Goal: Find specific page/section: Find specific page/section

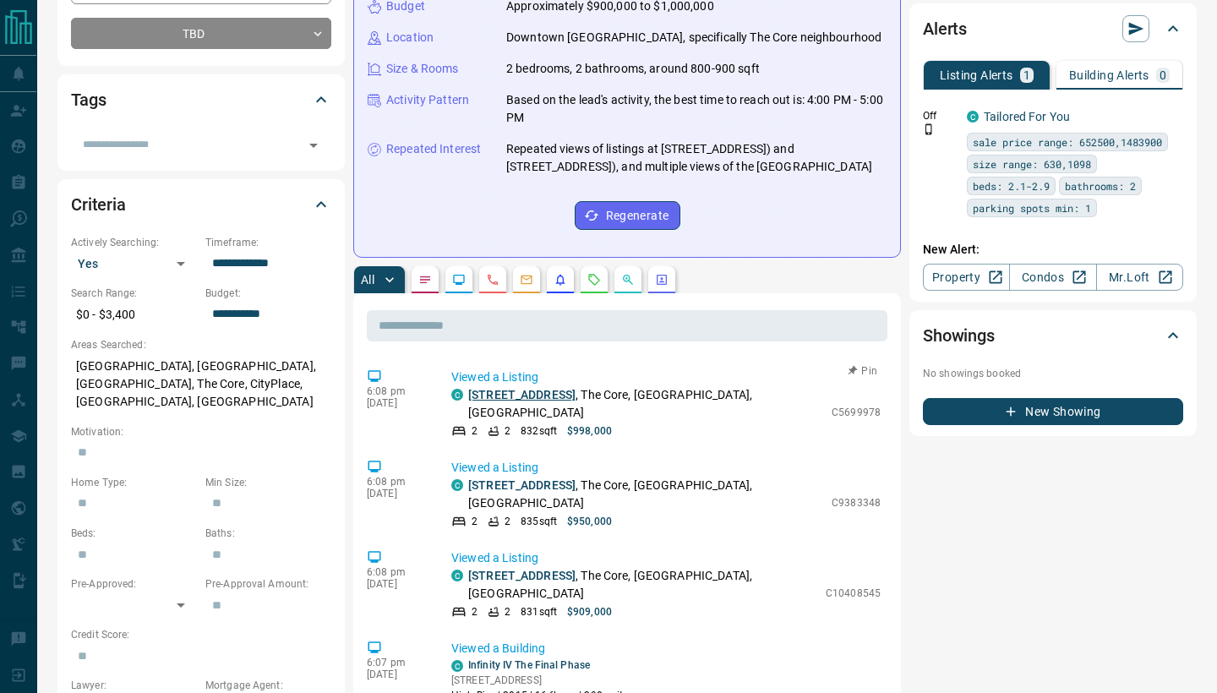
click at [536, 401] on link "[STREET_ADDRESS]" at bounding box center [521, 395] width 107 height 14
click at [529, 401] on link "[STREET_ADDRESS]" at bounding box center [521, 395] width 107 height 14
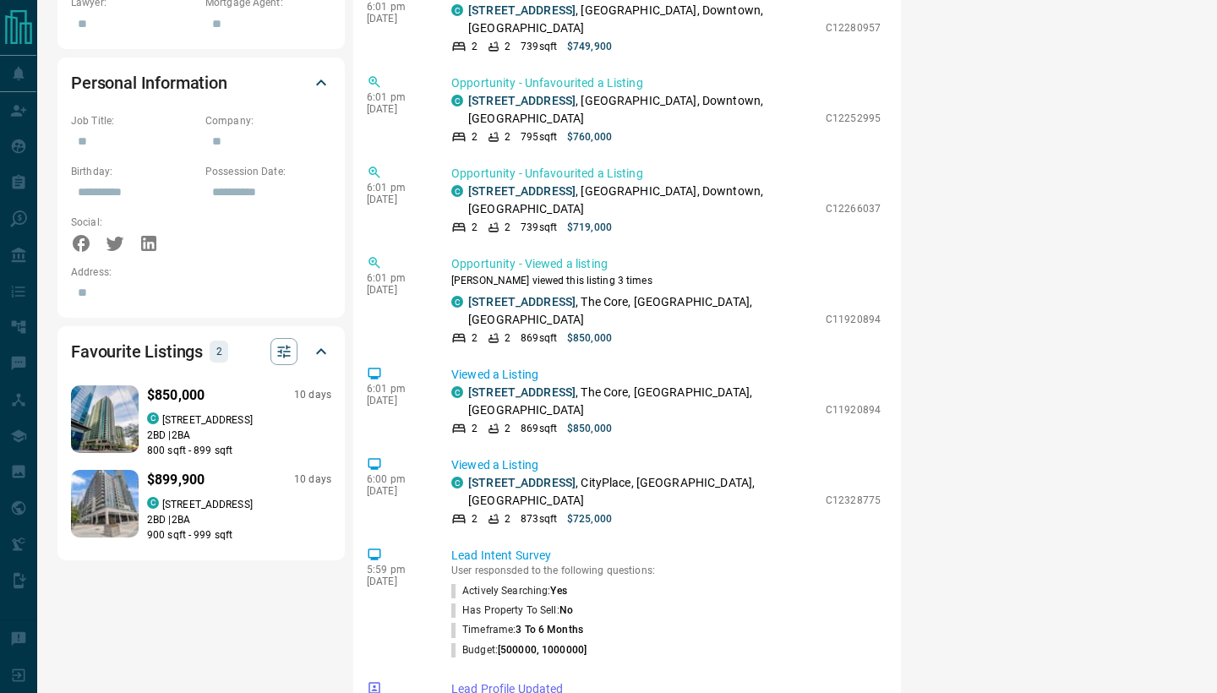
scroll to position [989, 0]
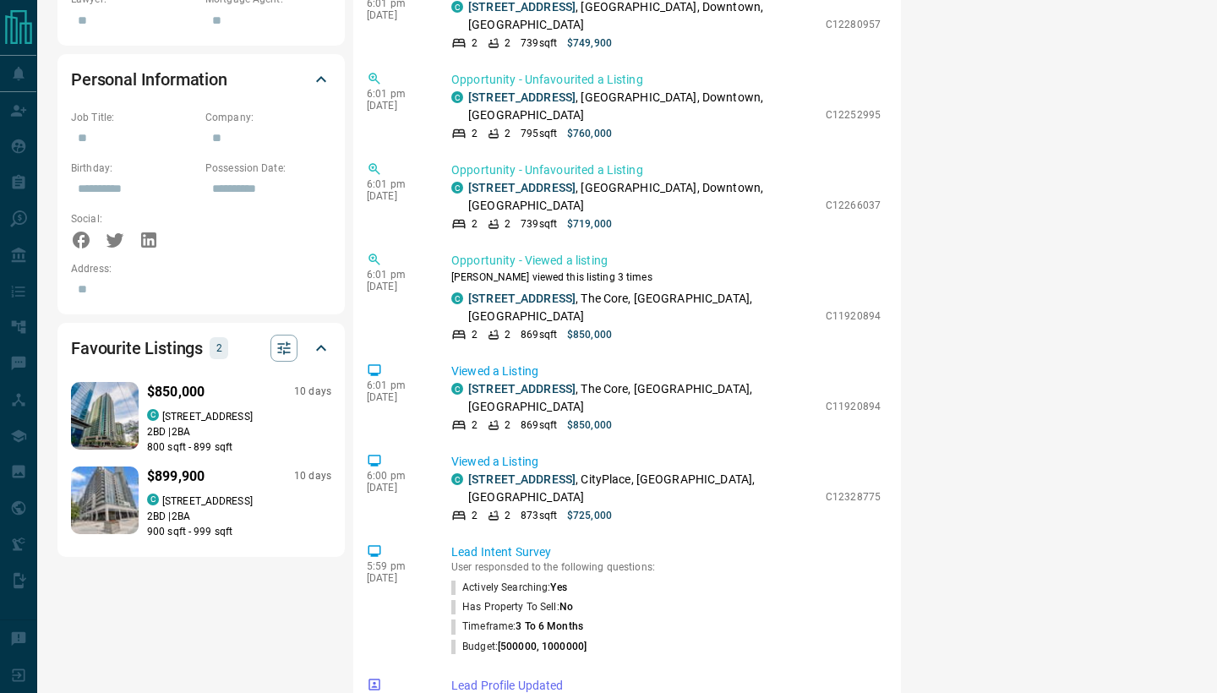
click at [230, 424] on p "2 BD | 2 BA" at bounding box center [239, 431] width 184 height 15
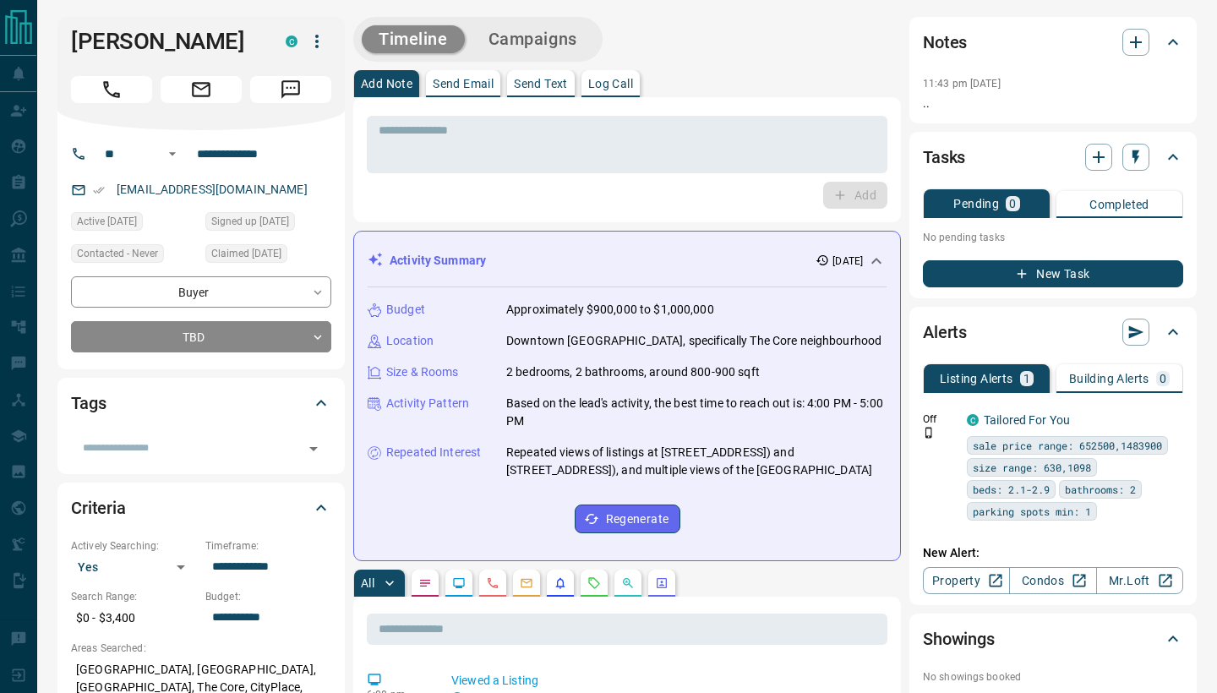
scroll to position [0, 0]
click at [379, 597] on button "All" at bounding box center [379, 582] width 51 height 27
click at [390, 591] on icon "button" at bounding box center [389, 583] width 17 height 17
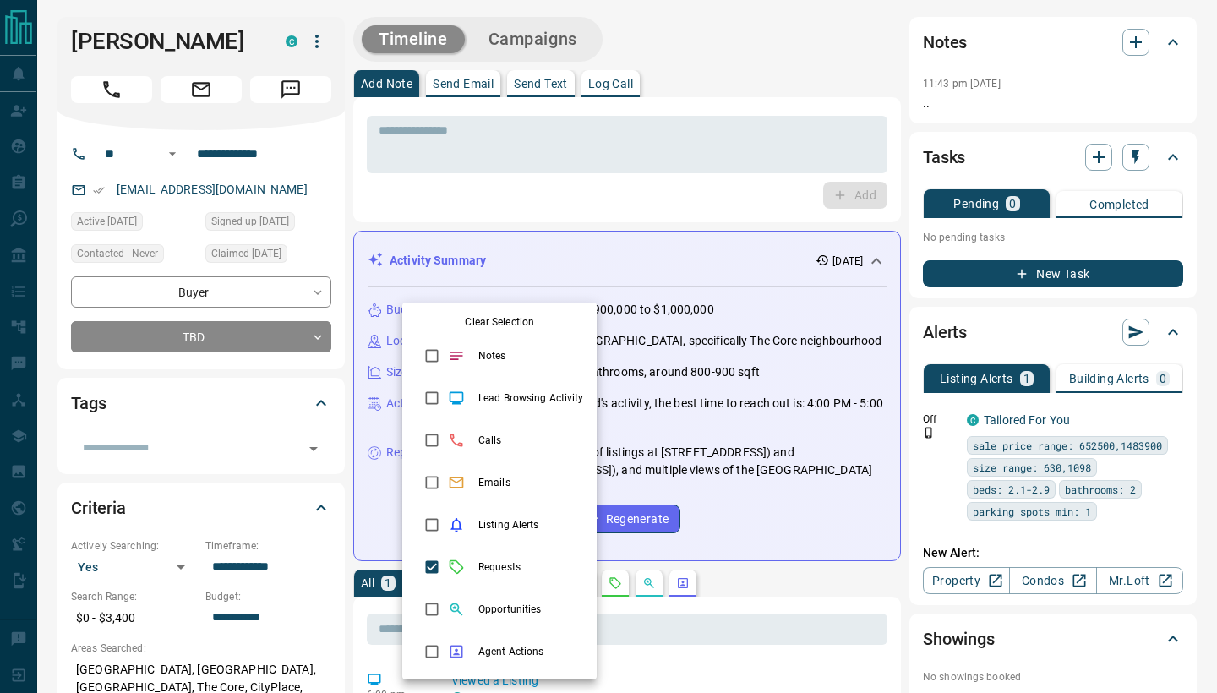
click at [764, 607] on div at bounding box center [608, 346] width 1217 height 693
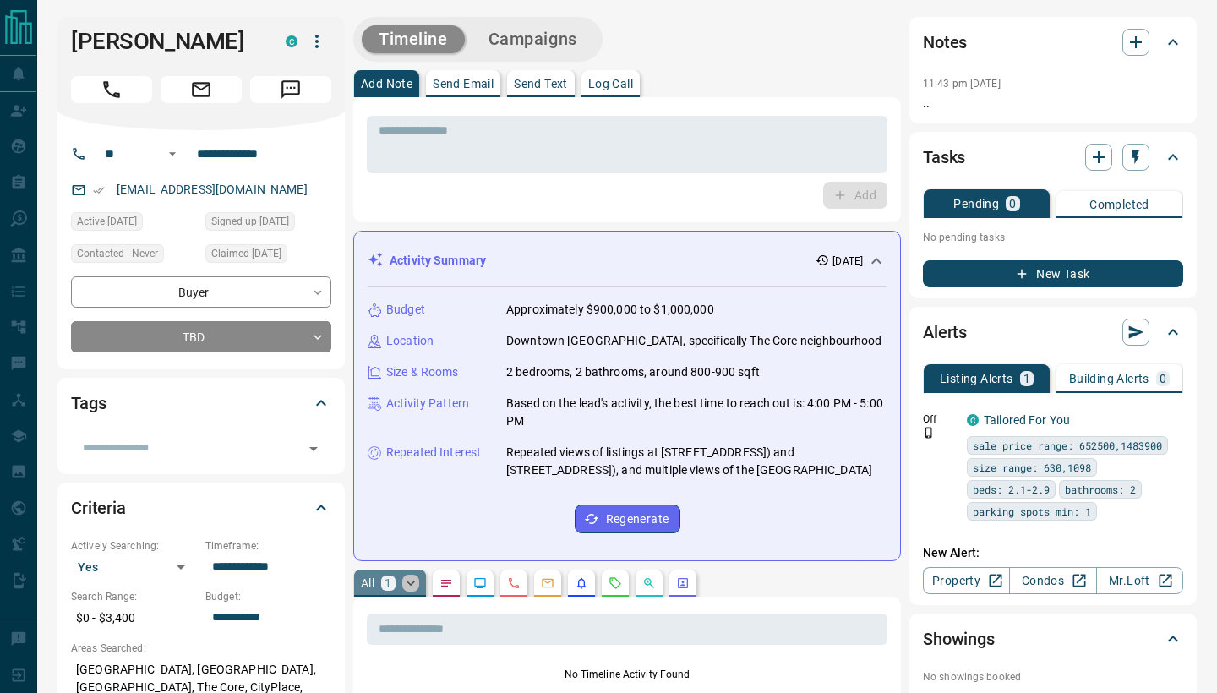
click at [411, 591] on icon "button" at bounding box center [410, 583] width 17 height 17
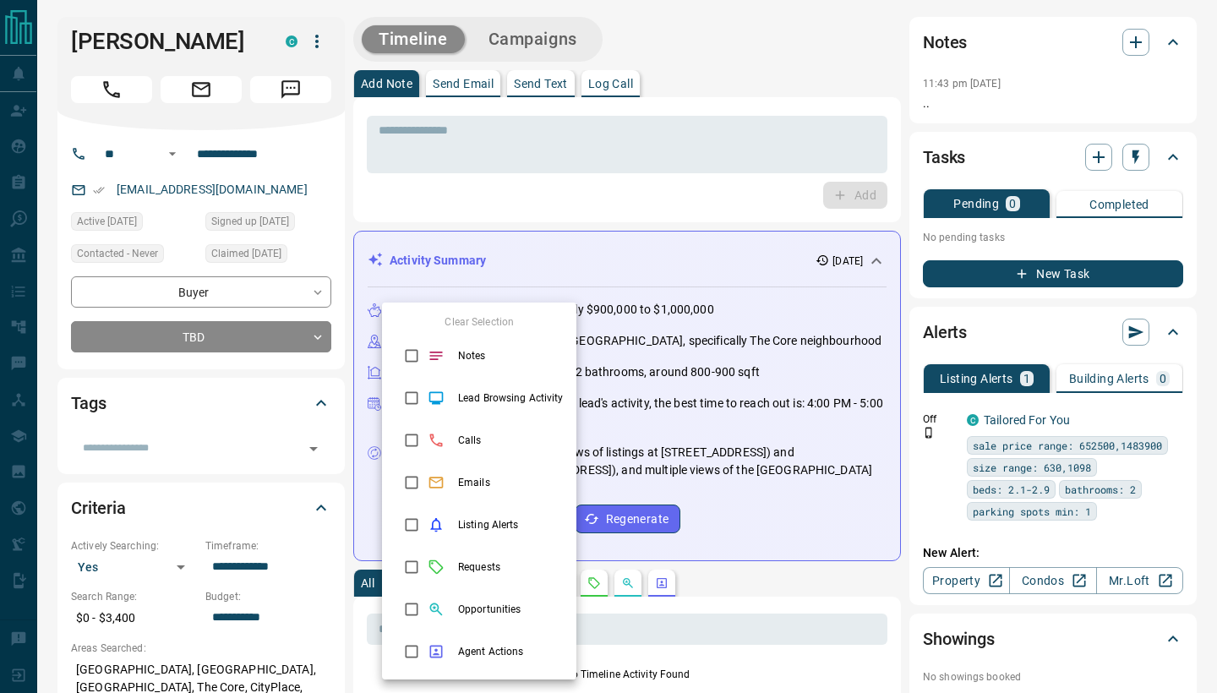
click at [701, 590] on div at bounding box center [608, 346] width 1217 height 693
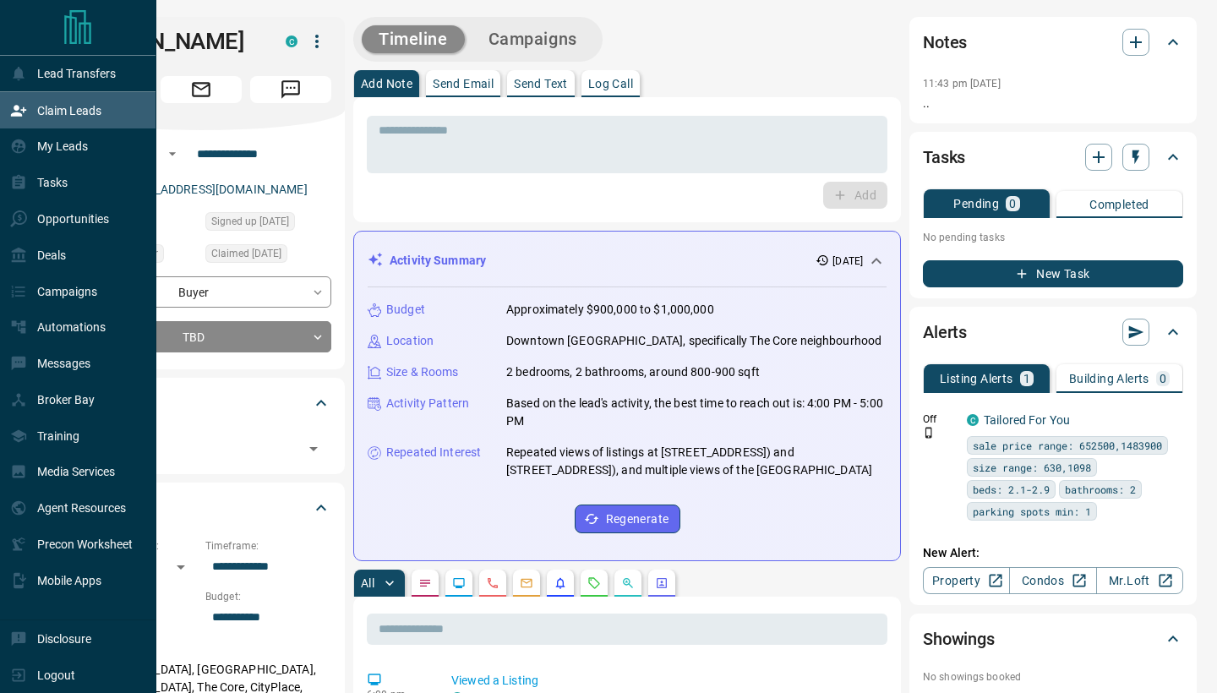
click at [76, 116] on p "Claim Leads" at bounding box center [69, 111] width 64 height 14
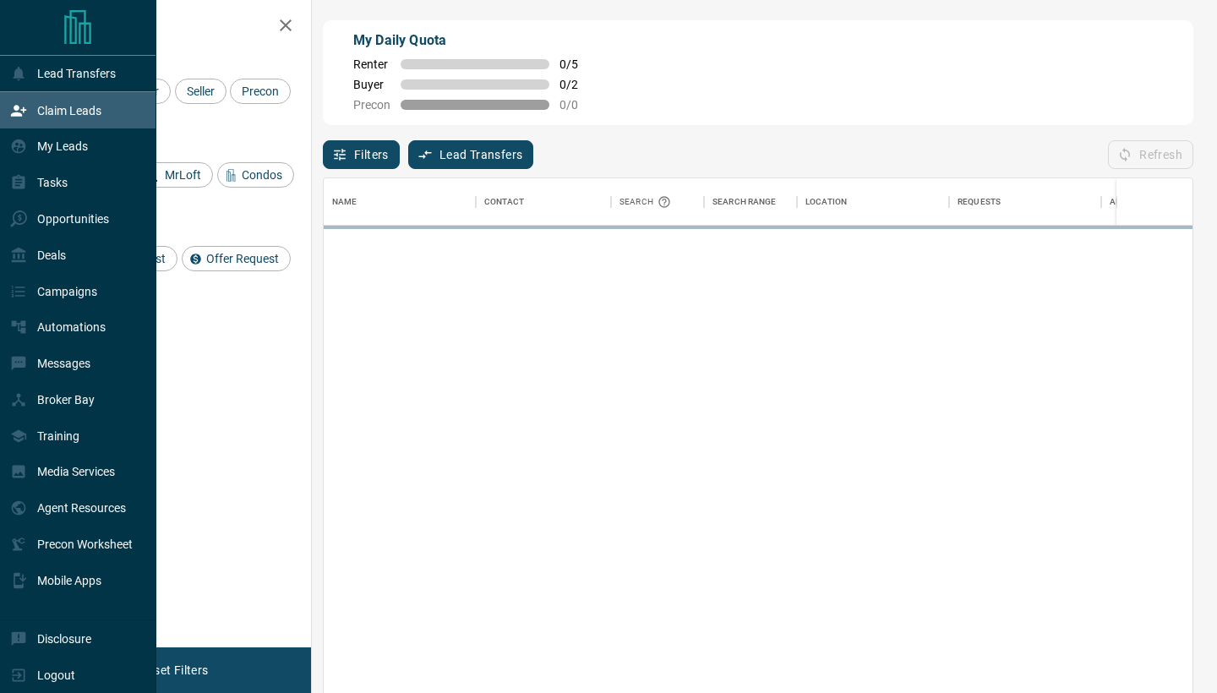
scroll to position [1, 1]
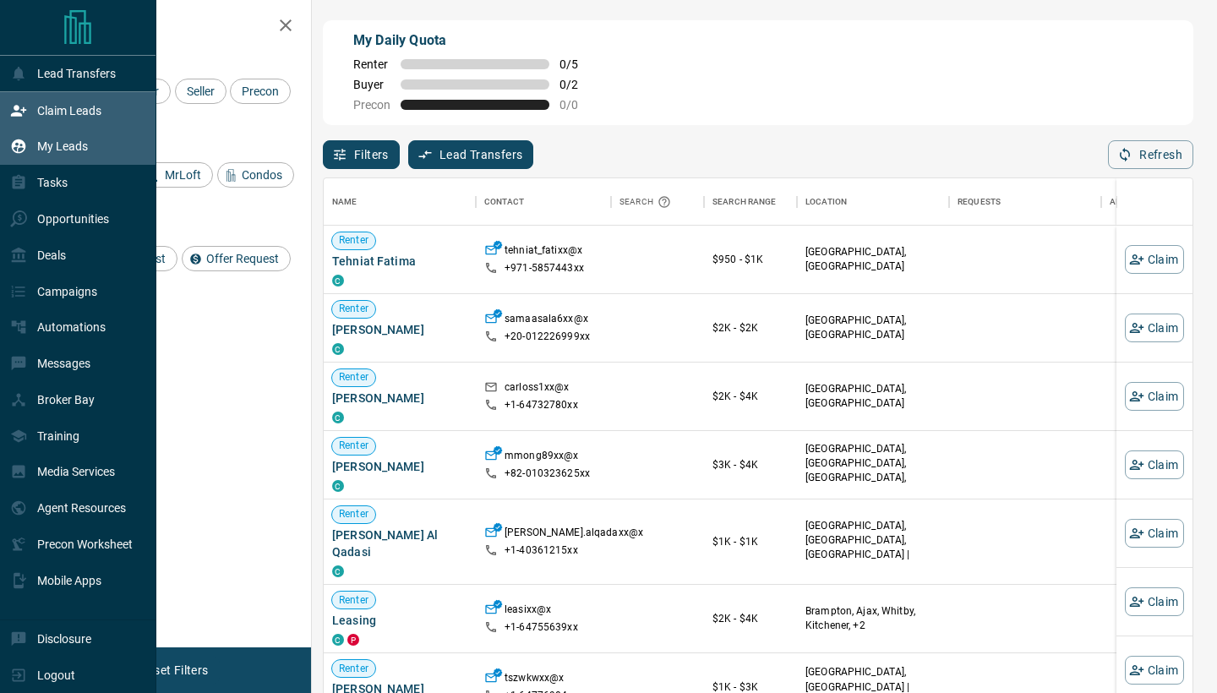
click at [53, 155] on div "My Leads" at bounding box center [49, 147] width 78 height 28
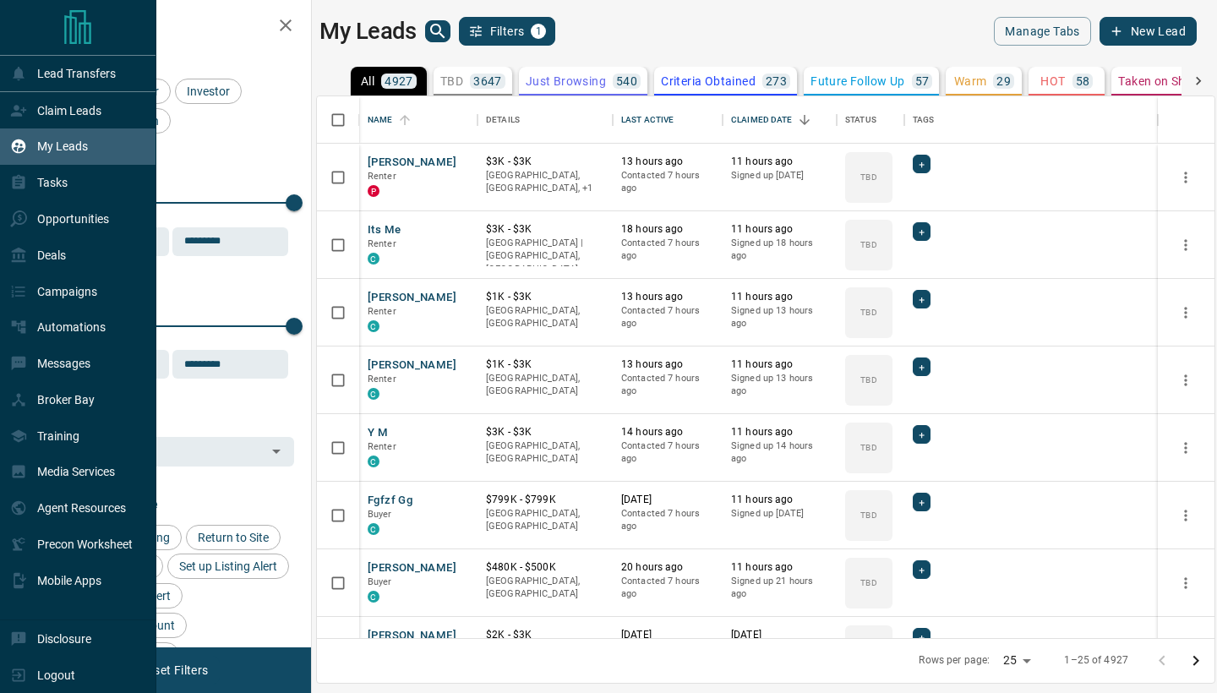
scroll to position [542, 897]
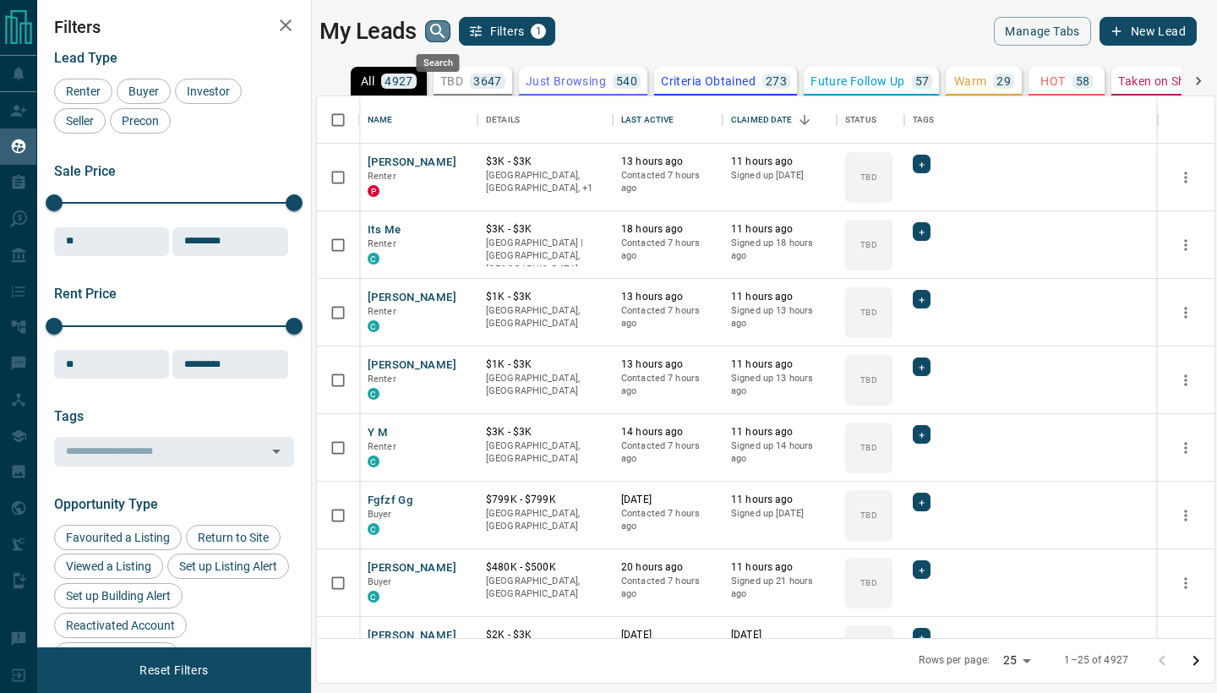
click at [440, 27] on icon "search button" at bounding box center [437, 31] width 14 height 14
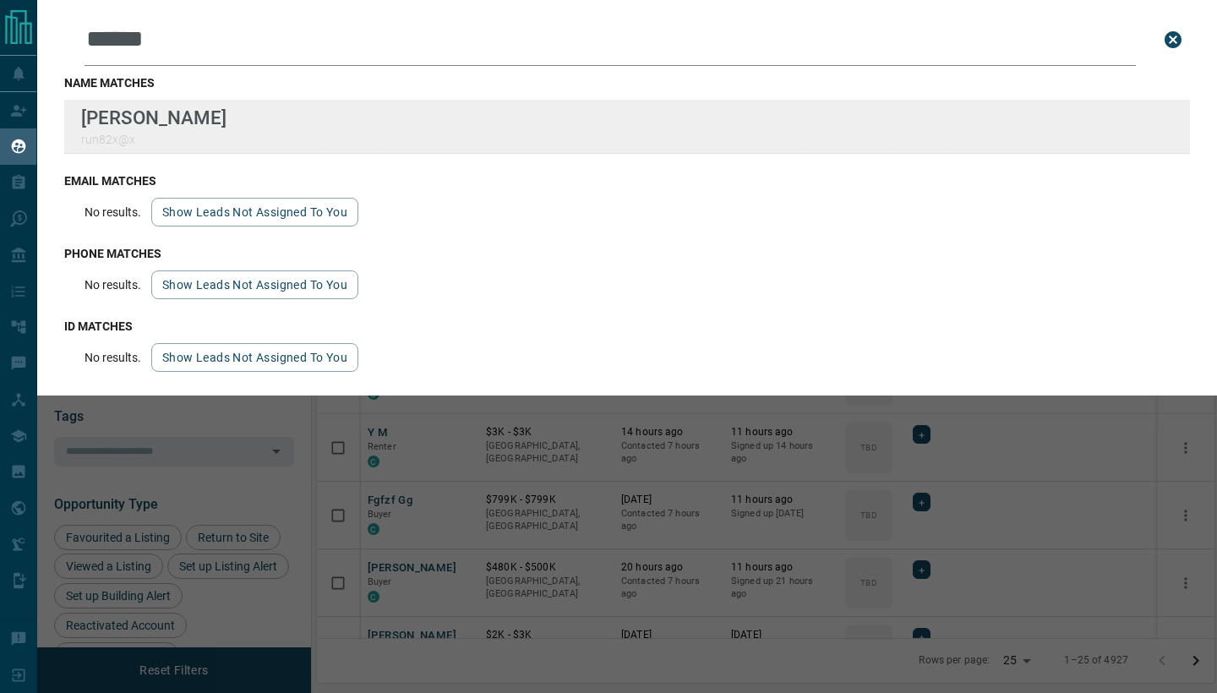
type input "******"
